Goal: Task Accomplishment & Management: Complete application form

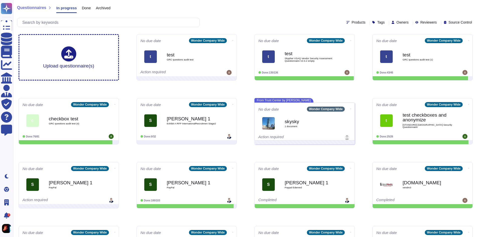
click at [398, 21] on span "Owners" at bounding box center [403, 23] width 12 height 4
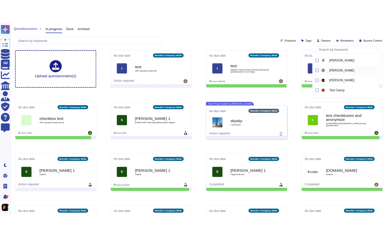
scroll to position [100, 0]
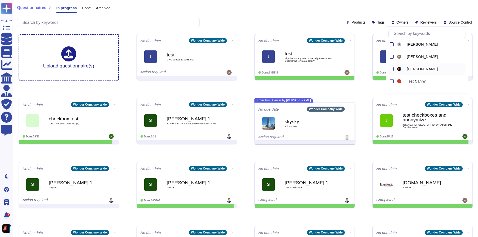
click at [392, 68] on div at bounding box center [392, 69] width 4 height 4
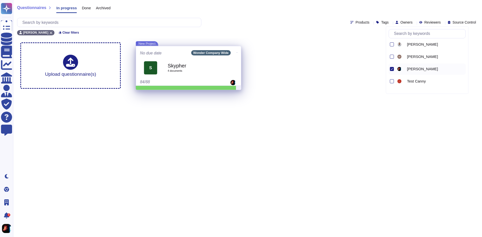
click at [214, 74] on div "Skypher 4 document s" at bounding box center [194, 67] width 53 height 21
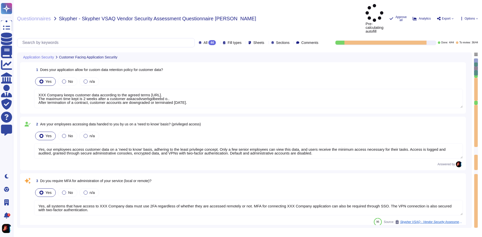
type textarea "XXX Company keeps customer data according to the agreed terms https://xxxx.co-o…"
type textarea "Yes, our employees access customer data on a 'need to know' basis, adhering to …"
type textarea "Yes, all systems that have access to XXX Company data must use 2FA regardless o…"
type textarea "XXX Company keeps customer data according to the agreed terms https://xxxx.co-o…"
type textarea "Yes, our employees are granted access to customer data on a 'need to know' basi…"
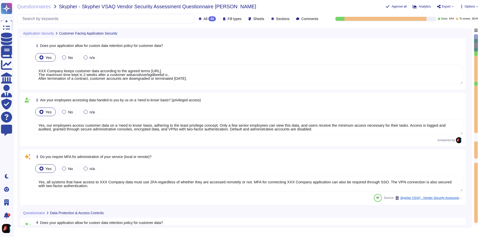
type textarea "Yes, we support secure deletion of archived or backed-up data. Yes, we support …"
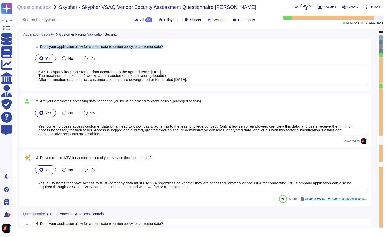
drag, startPoint x: 41, startPoint y: 46, endPoint x: 187, endPoint y: 41, distance: 146.9
click at [187, 41] on div "1 Does your application allow for custom data retention policy for customer dat…" at bounding box center [195, 64] width 351 height 51
